Goal: Task Accomplishment & Management: Use online tool/utility

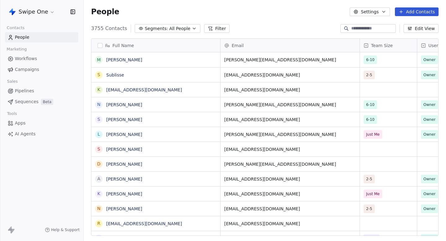
scroll to position [212, 363]
click at [37, 73] on link "Campaigns" at bounding box center [41, 69] width 73 height 10
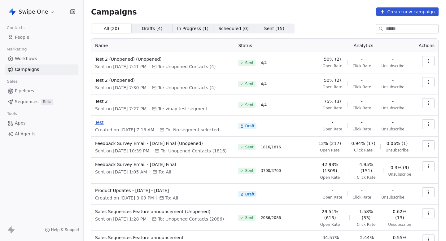
click at [98, 121] on span "Test" at bounding box center [163, 122] width 136 height 6
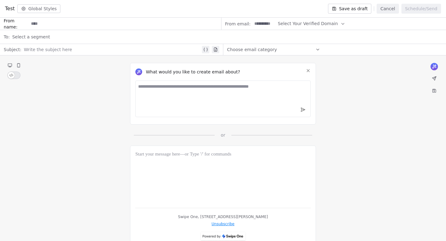
click at [385, 9] on button "Cancel" at bounding box center [388, 9] width 22 height 10
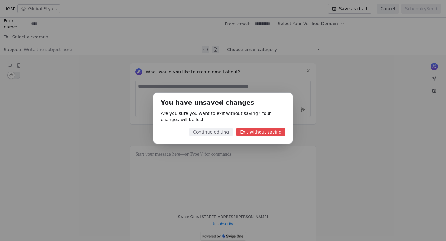
click at [254, 126] on div "You have unsaved changes Are you sure you want to exit without saving? Your cha…" at bounding box center [222, 118] width 139 height 51
click at [254, 128] on button "Exit without saving" at bounding box center [261, 132] width 49 height 9
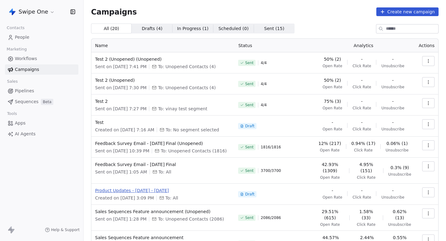
click at [125, 190] on span "Product Updates - [DATE] - [DATE]" at bounding box center [163, 191] width 136 height 6
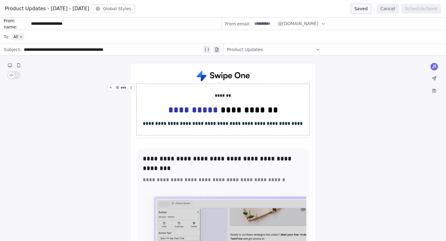
click at [262, 24] on input at bounding box center [264, 23] width 24 height 11
type input "*"
type input "*****"
click at [421, 9] on button "Schedule/Send" at bounding box center [422, 9] width 40 height 10
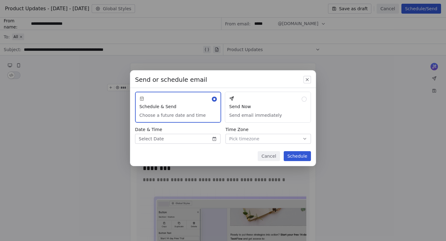
click at [234, 136] on span "Pick timezone" at bounding box center [244, 139] width 30 height 7
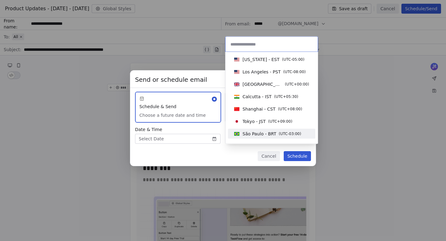
click at [193, 135] on div "Send or schedule email Schedule & Send Choose a future date and time Send Now S…" at bounding box center [223, 120] width 446 height 120
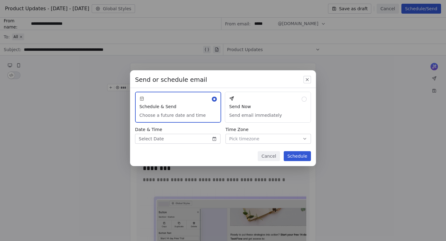
click at [189, 137] on body "Swipe One Contacts People Marketing Workflows Campaigns Sales Pipelines Sequenc…" at bounding box center [223, 120] width 446 height 241
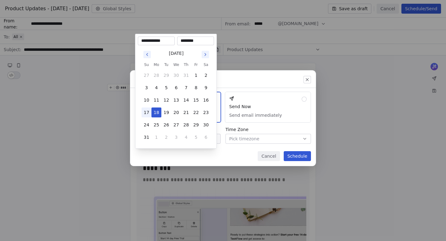
click at [151, 112] on button "17" at bounding box center [147, 113] width 10 height 10
click at [157, 113] on button "18" at bounding box center [157, 113] width 10 height 10
type input "**********"
click at [190, 43] on input "********" at bounding box center [196, 41] width 34 height 6
click at [274, 159] on div "Send or schedule email Schedule & Send Choose a future date and time Send Now S…" at bounding box center [223, 120] width 446 height 120
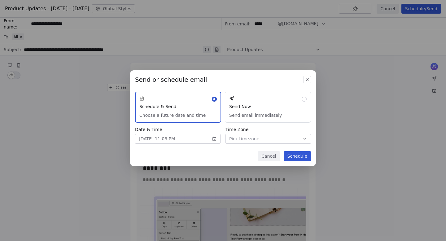
click at [270, 157] on button "Cancel" at bounding box center [269, 156] width 22 height 10
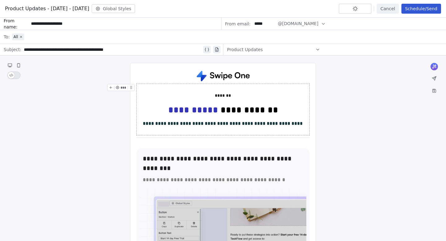
click at [387, 13] on button "Cancel" at bounding box center [388, 9] width 22 height 10
